Goal: Check status: Check status

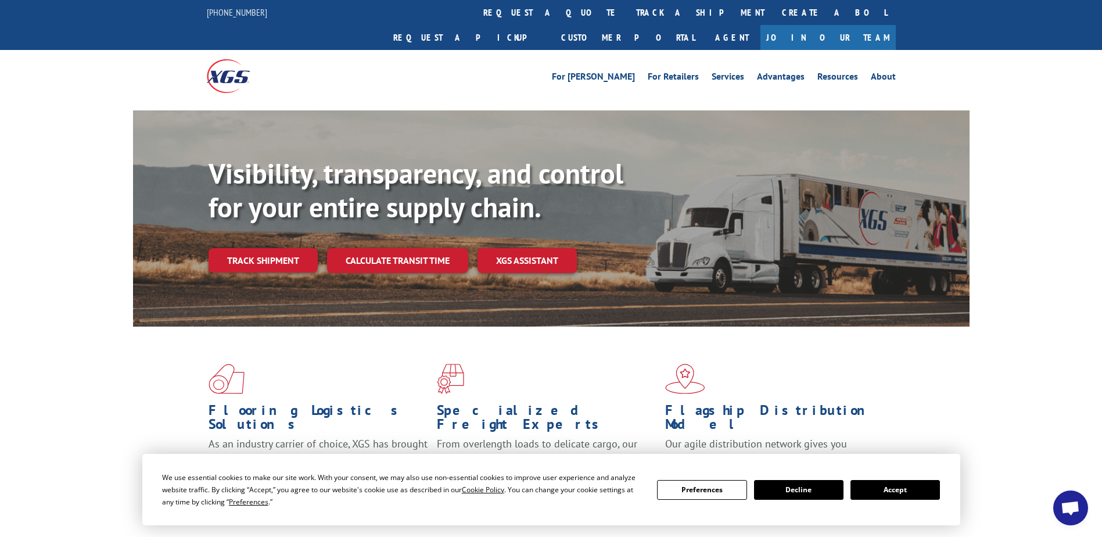
scroll to position [2892, 0]
click at [523, 291] on div "Visibility, transparency, and control for your entire supply chain. Track shipm…" at bounding box center [589, 238] width 761 height 162
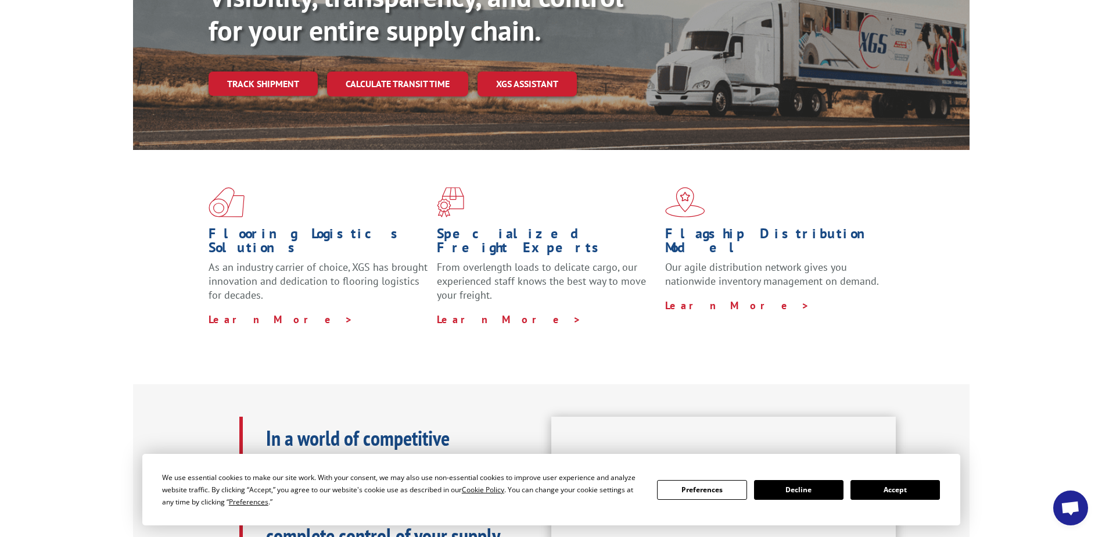
scroll to position [0, 0]
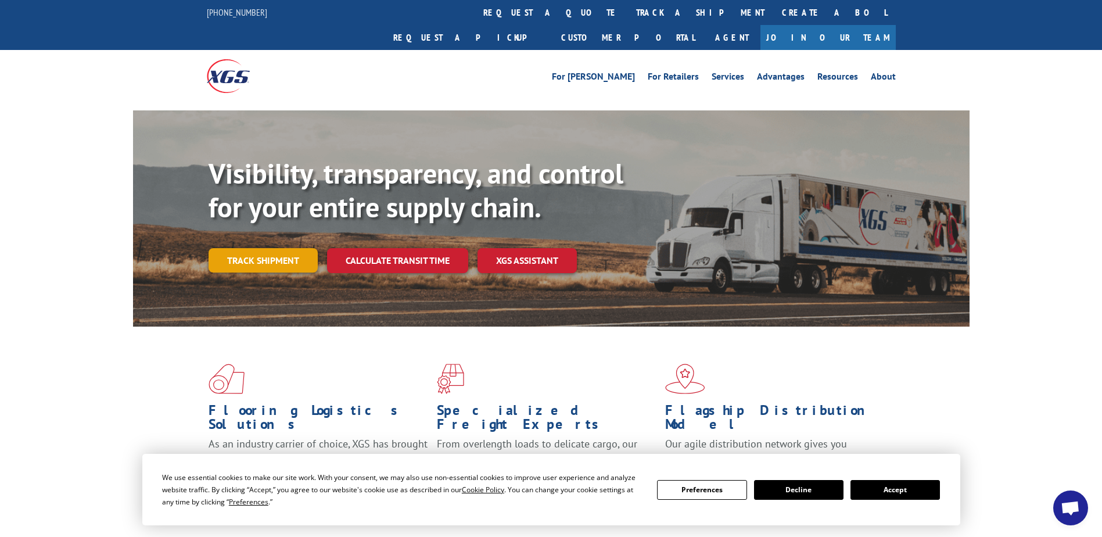
click at [263, 248] on link "Track shipment" at bounding box center [263, 260] width 109 height 24
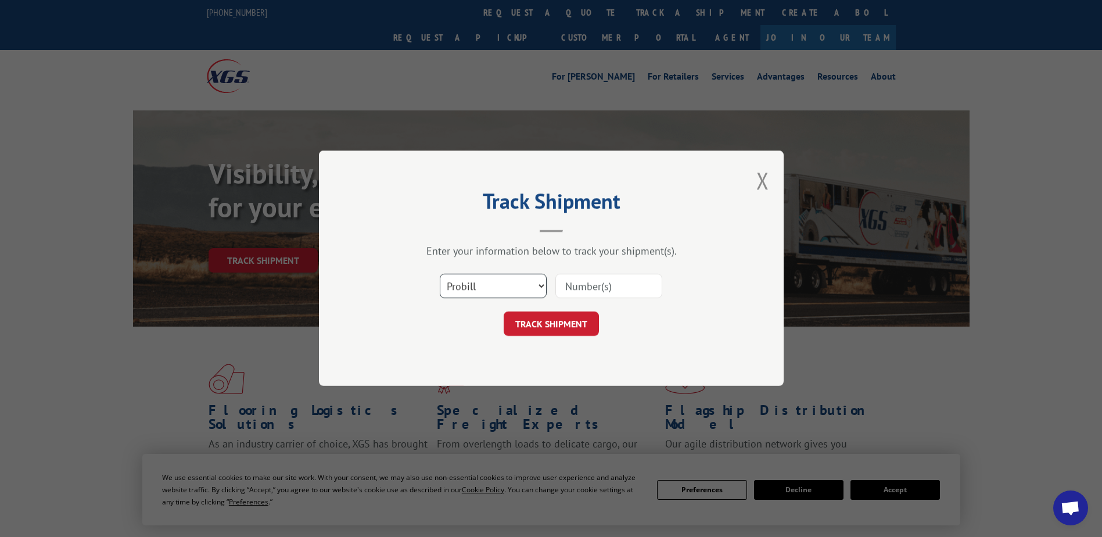
click at [501, 291] on select "Select category... Probill BOL PO" at bounding box center [493, 286] width 107 height 24
drag, startPoint x: 562, startPoint y: 245, endPoint x: 575, endPoint y: 242, distance: 13.2
click at [563, 245] on div "Enter your information below to track your shipment(s)." at bounding box center [551, 251] width 349 height 13
click at [759, 181] on button "Close modal" at bounding box center [763, 180] width 13 height 31
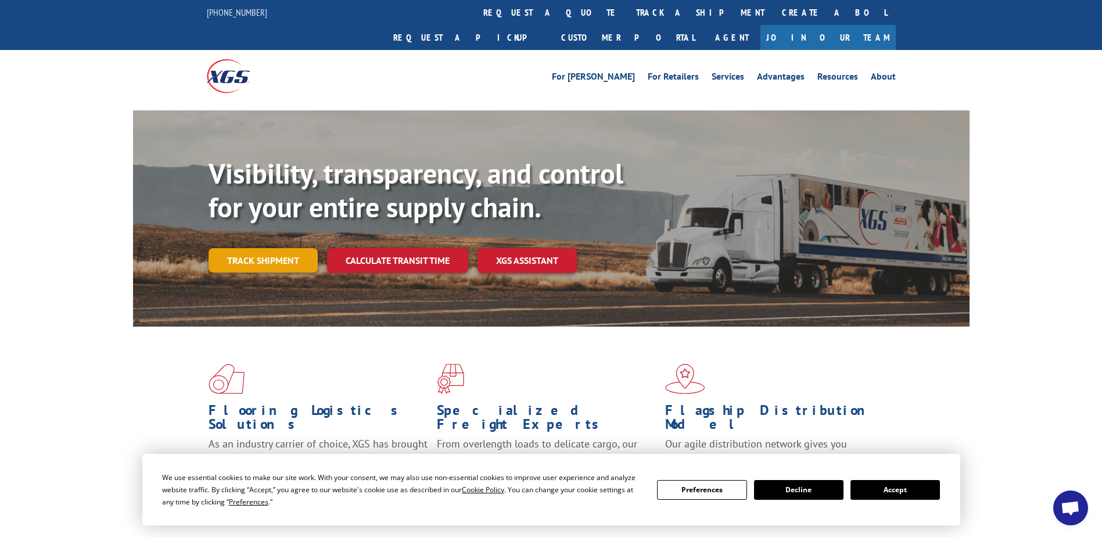
click at [287, 248] on link "Track shipment" at bounding box center [263, 260] width 109 height 24
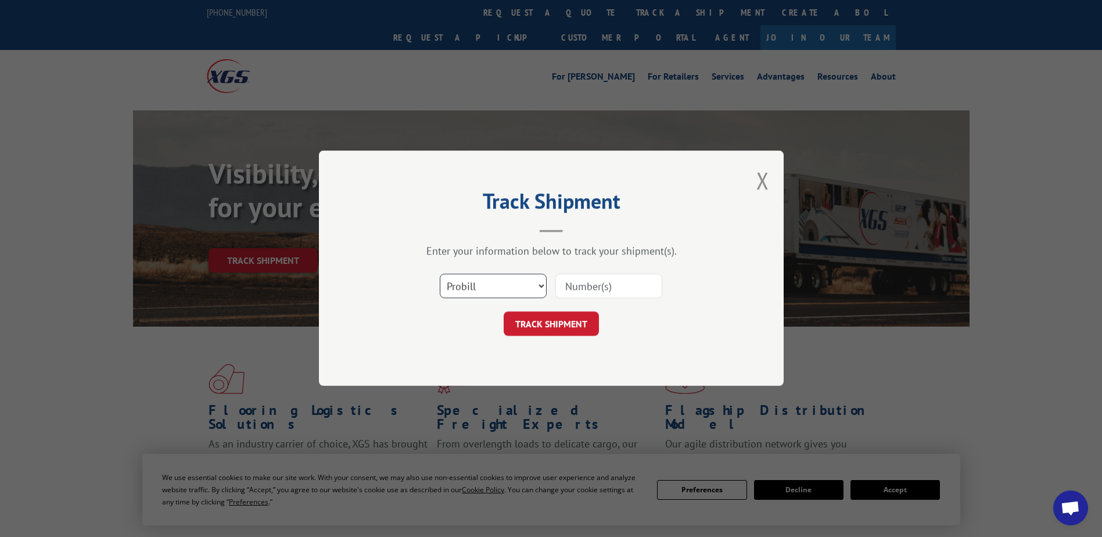
click at [466, 278] on select "Select category... Probill BOL PO" at bounding box center [493, 286] width 107 height 24
select select "po"
click at [440, 274] on select "Select category... Probill BOL PO" at bounding box center [493, 286] width 107 height 24
paste input "13518292"
type input "13518292"
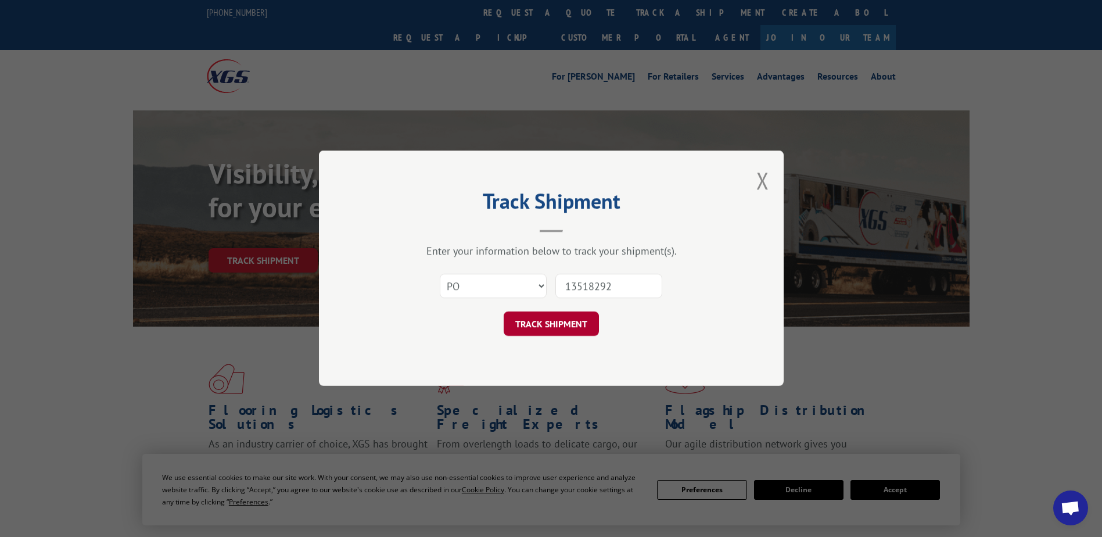
click at [560, 324] on button "TRACK SHIPMENT" at bounding box center [551, 324] width 95 height 24
